Goal: Find specific page/section: Find specific page/section

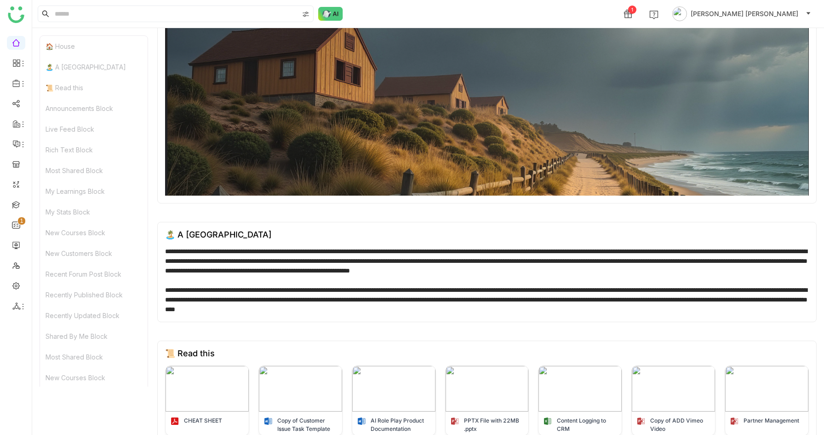
scroll to position [277, 0]
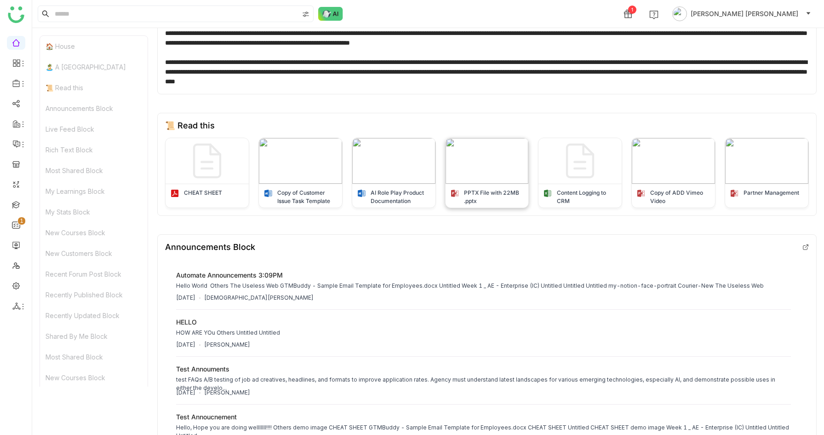
click at [480, 172] on img at bounding box center [487, 161] width 83 height 46
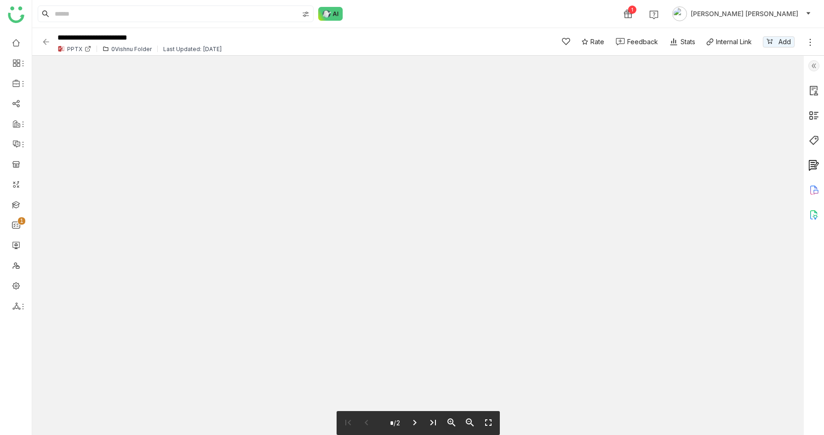
click at [450, 427] on icon "zoom_in" at bounding box center [451, 422] width 11 height 11
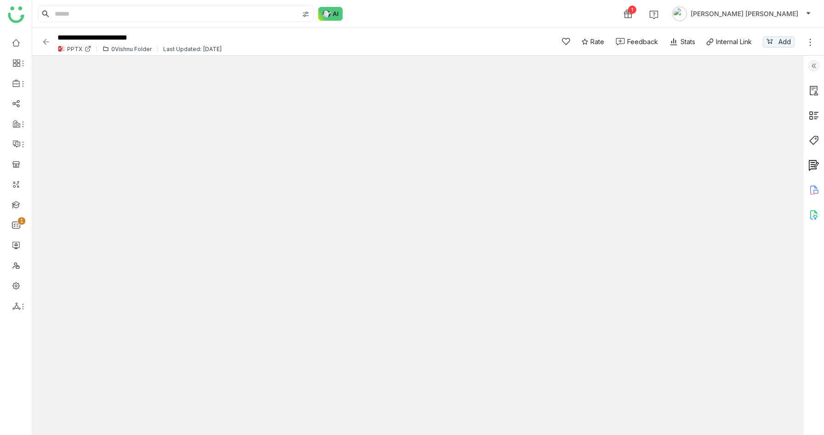
click at [48, 40] on img at bounding box center [45, 41] width 9 height 9
click at [46, 39] on img at bounding box center [45, 41] width 9 height 9
click at [46, 44] on img at bounding box center [45, 41] width 9 height 9
click at [60, 133] on link "Library" at bounding box center [64, 136] width 60 height 6
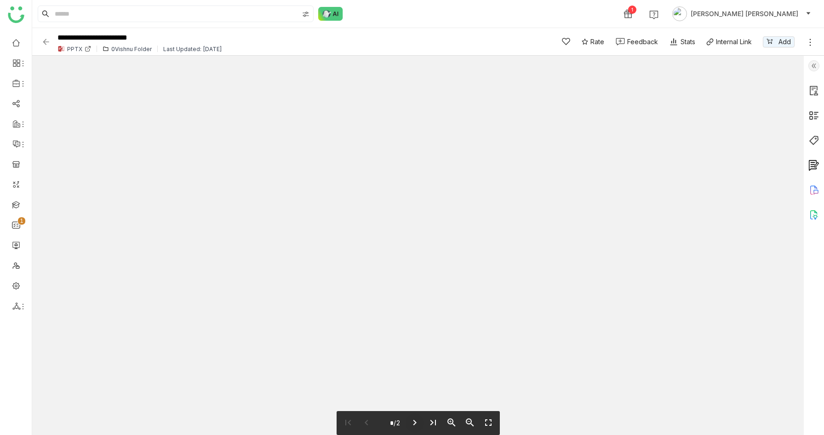
click at [413, 420] on icon "chevron_right" at bounding box center [414, 422] width 11 height 11
type input "*"
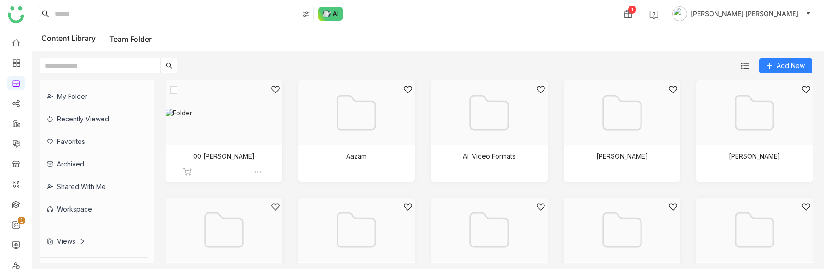
click at [212, 127] on div at bounding box center [220, 124] width 101 height 78
